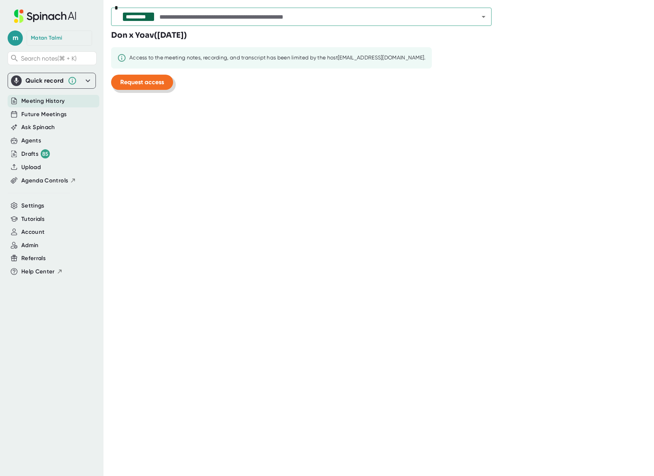
click at [136, 85] on span "Request access" at bounding box center [142, 81] width 44 height 7
click at [50, 113] on span "Future Meetings" at bounding box center [43, 114] width 45 height 9
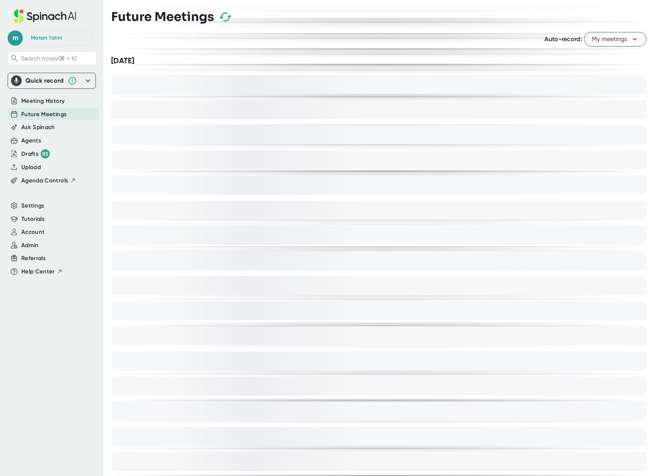
click at [46, 102] on span "Meeting History" at bounding box center [42, 101] width 43 height 9
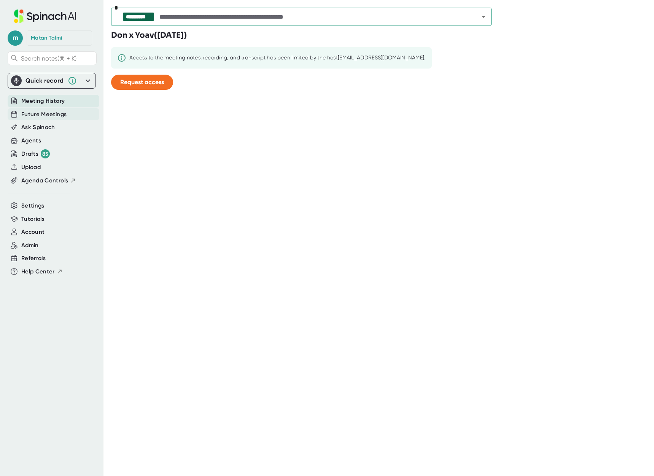
click at [46, 110] on span "Future Meetings" at bounding box center [43, 114] width 45 height 9
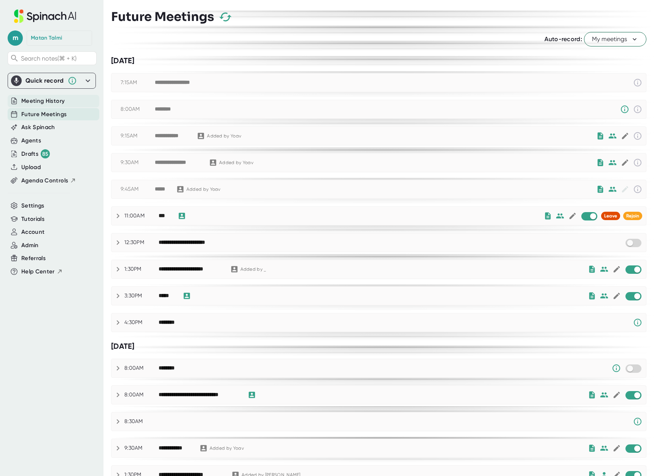
click at [43, 102] on span "Meeting History" at bounding box center [42, 101] width 43 height 9
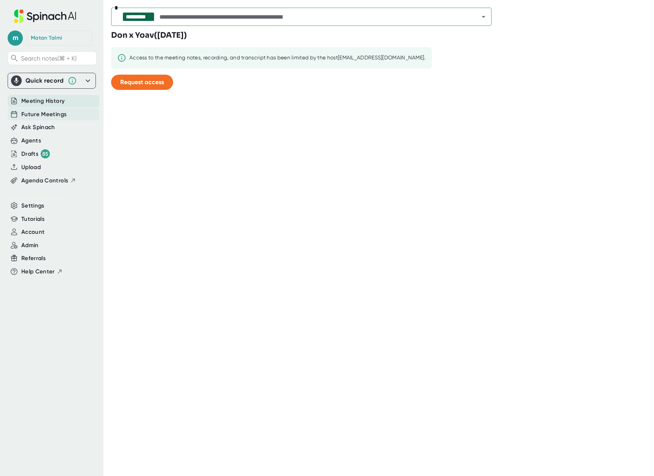
click at [43, 114] on span "Future Meetings" at bounding box center [43, 114] width 45 height 9
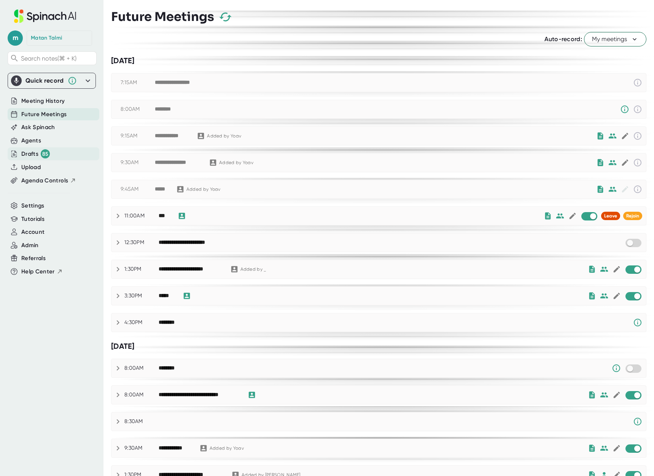
click at [32, 155] on div "Drafts 85" at bounding box center [35, 153] width 29 height 9
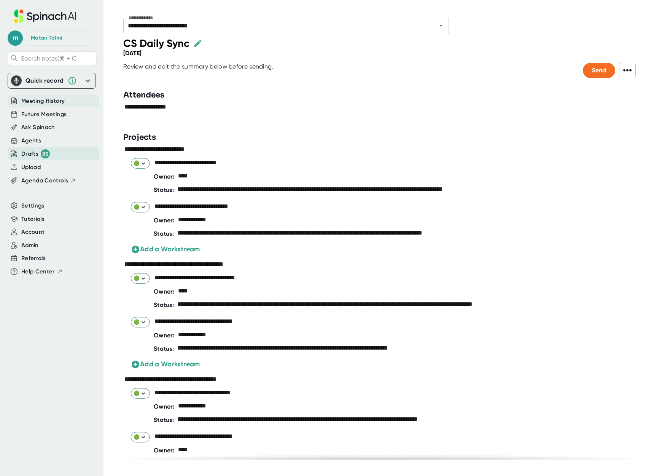
click at [38, 97] on span "Meeting History" at bounding box center [42, 101] width 43 height 9
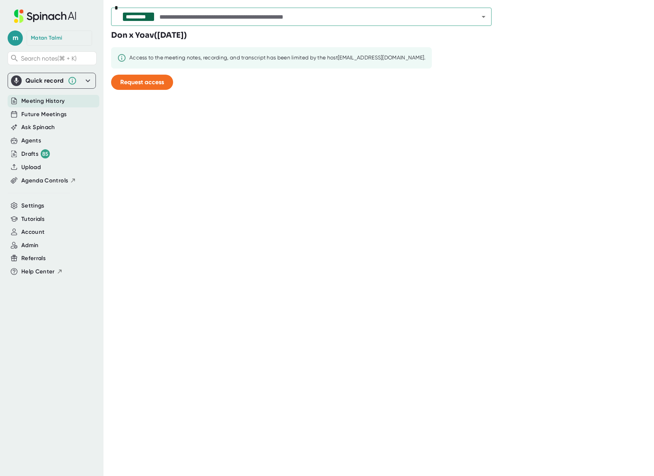
click at [69, 104] on div "Meeting History" at bounding box center [54, 101] width 92 height 13
click at [50, 115] on span "Future Meetings" at bounding box center [43, 114] width 45 height 9
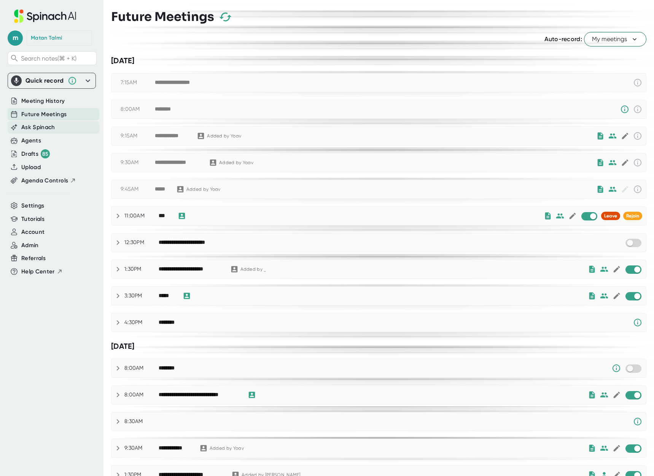
click at [45, 123] on span "Ask Spinach" at bounding box center [38, 127] width 34 height 9
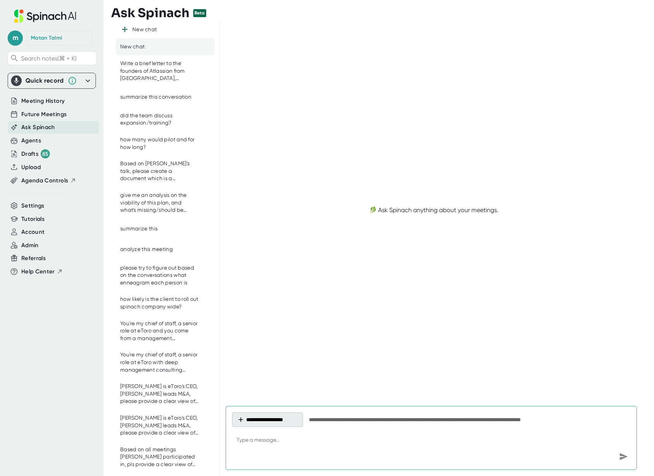
click at [267, 416] on button "**********" at bounding box center [267, 419] width 71 height 14
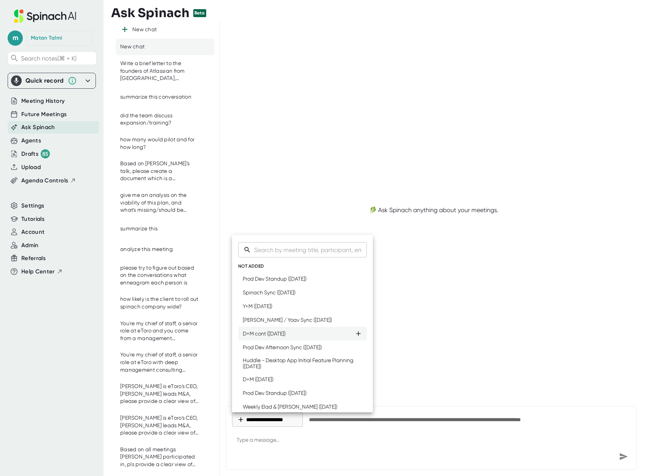
click at [359, 333] on icon at bounding box center [359, 334] width 8 height 8
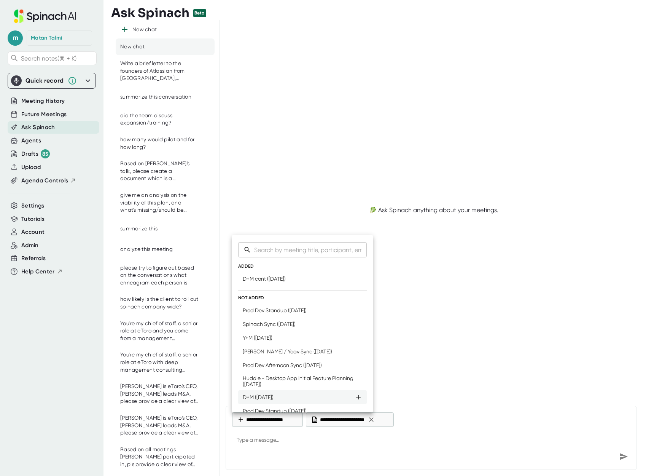
click at [359, 396] on icon at bounding box center [359, 397] width 8 height 8
type textarea "x"
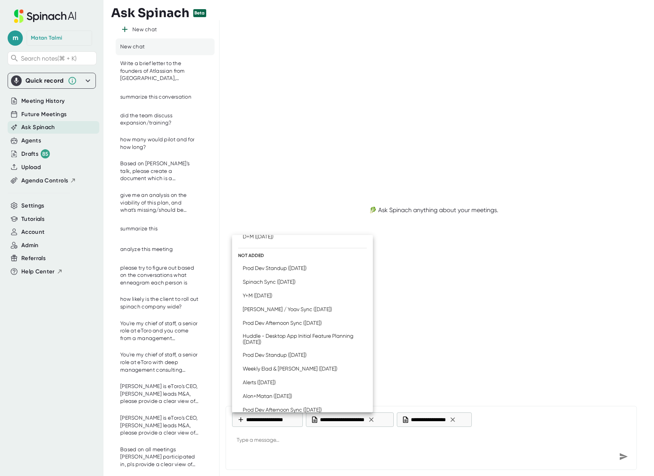
scroll to position [61, 0]
